Goal: Navigation & Orientation: Find specific page/section

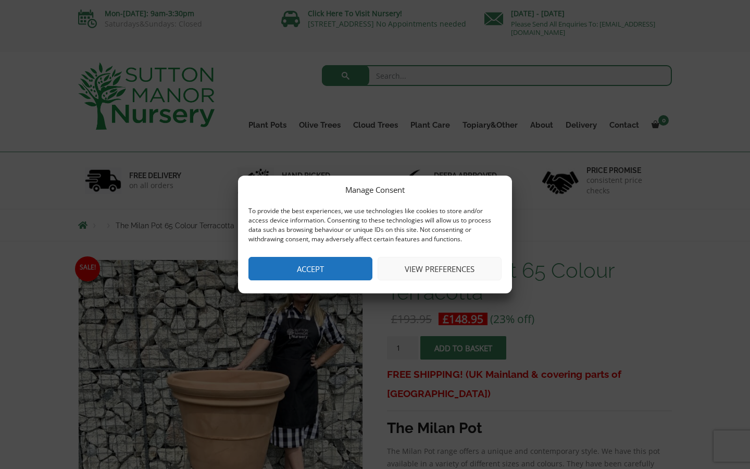
click at [318, 267] on button "Accept" at bounding box center [310, 268] width 124 height 23
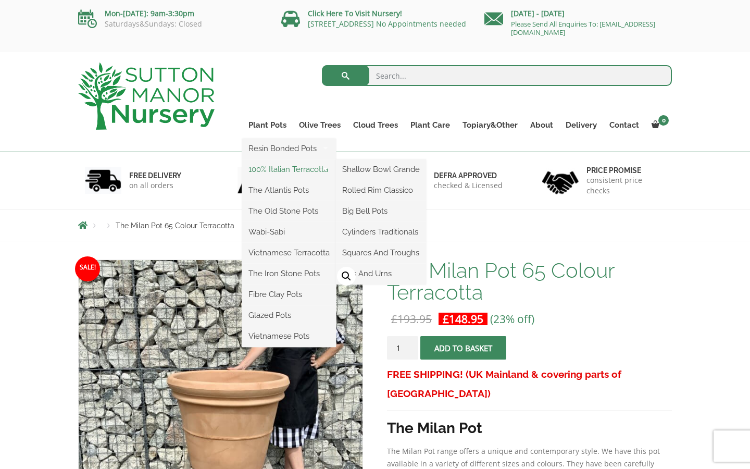
click at [301, 171] on link "100% Italian Terracotta" at bounding box center [289, 169] width 94 height 16
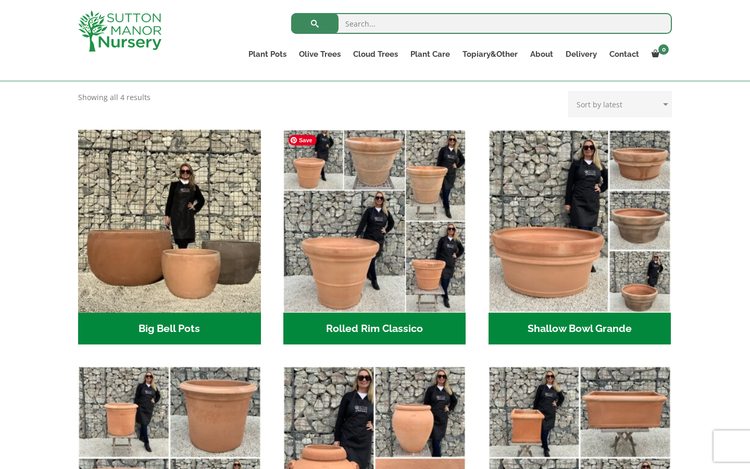
scroll to position [284, 0]
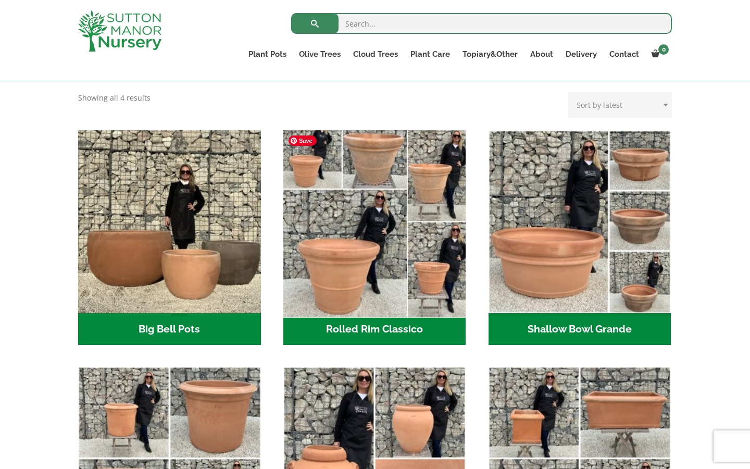
click at [348, 274] on img "Visit product category Rolled Rim Classico" at bounding box center [375, 222] width 192 height 192
